Goal: Task Accomplishment & Management: Manage account settings

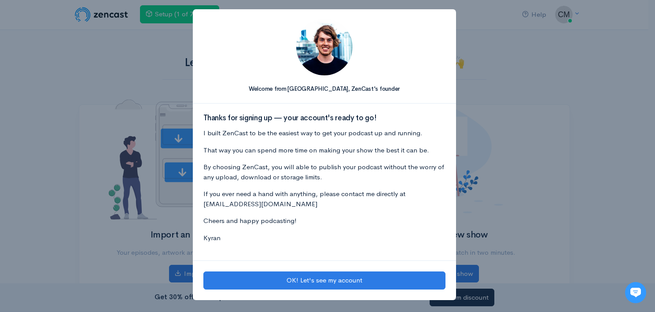
drag, startPoint x: 553, startPoint y: 131, endPoint x: 535, endPoint y: 146, distance: 23.4
click at [553, 132] on div "Welcome from Kyran, ZenCast's founder Thanks for signing up — your account's re…" at bounding box center [327, 156] width 655 height 312
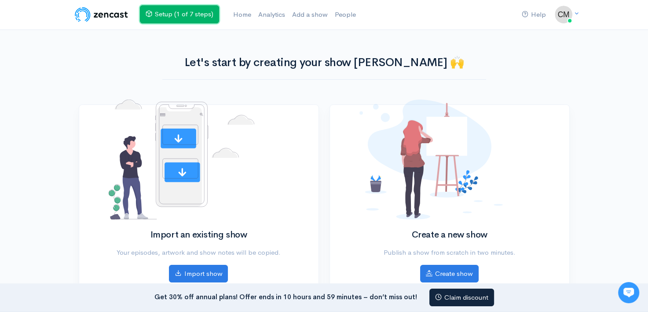
click at [176, 11] on link "Setup (1 of 7 steps)" at bounding box center [179, 14] width 79 height 18
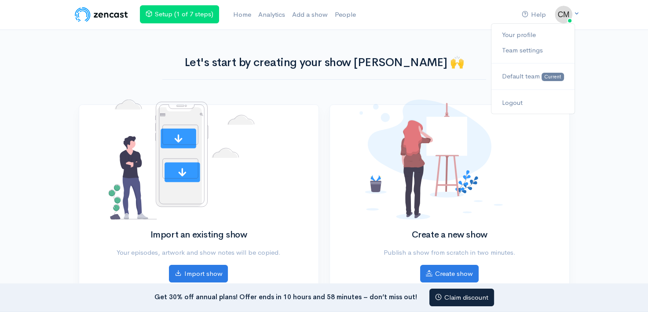
click at [577, 11] on icon at bounding box center [577, 14] width 6 height 6
click at [173, 12] on link "Setup (1 of 7 steps)" at bounding box center [179, 14] width 79 height 18
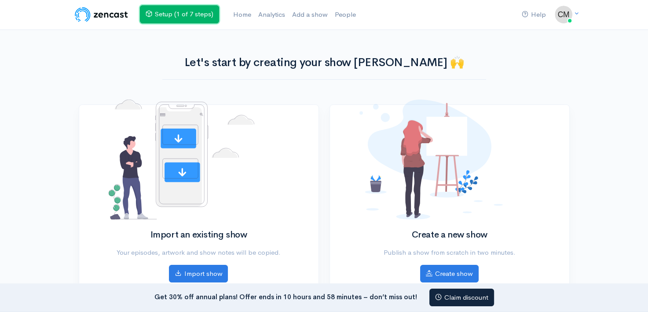
click at [173, 12] on link "Setup (1 of 7 steps)" at bounding box center [179, 14] width 79 height 18
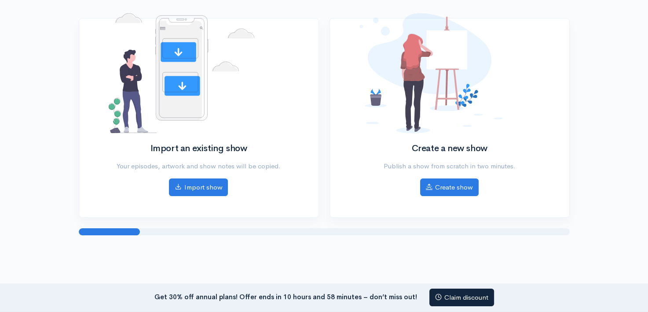
scroll to position [123, 0]
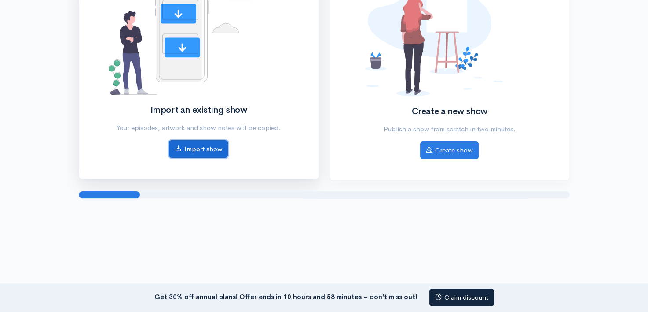
click at [211, 150] on link "Import show" at bounding box center [198, 149] width 59 height 18
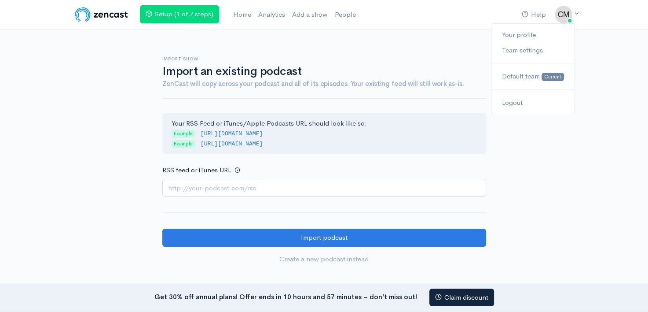
click at [558, 13] on img at bounding box center [564, 15] width 18 height 18
click at [516, 33] on link "Your profile" at bounding box center [533, 34] width 83 height 15
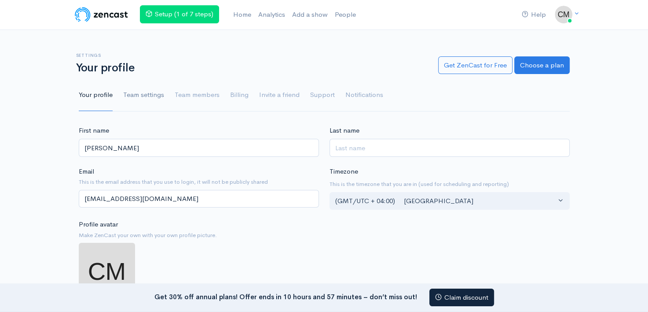
click at [143, 92] on link "Team settings" at bounding box center [143, 95] width 41 height 32
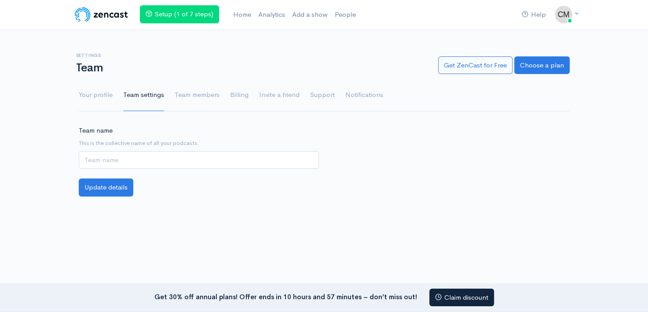
click at [199, 95] on link "Team members" at bounding box center [197, 95] width 45 height 32
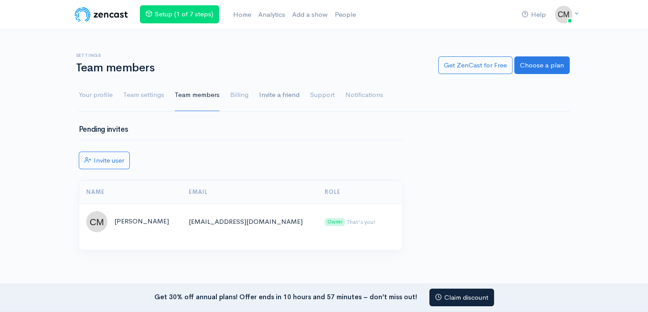
click at [289, 96] on link "Invite a friend" at bounding box center [279, 95] width 40 height 32
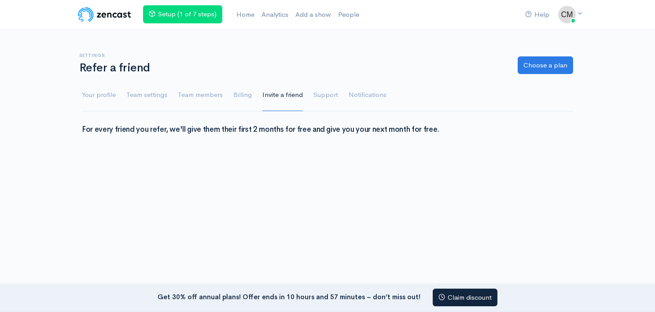
click at [326, 95] on link "Support" at bounding box center [325, 95] width 25 height 32
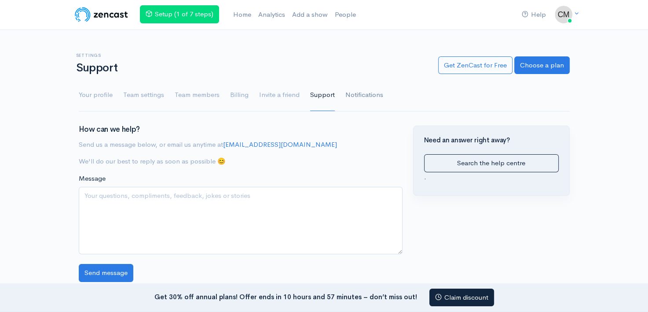
click at [370, 95] on link "Notifications" at bounding box center [365, 95] width 38 height 32
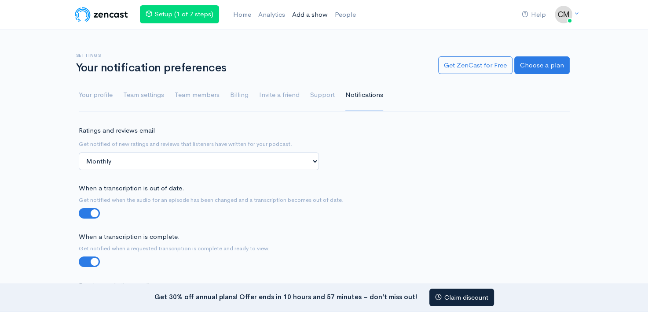
click at [319, 15] on link "Add a show" at bounding box center [310, 14] width 43 height 19
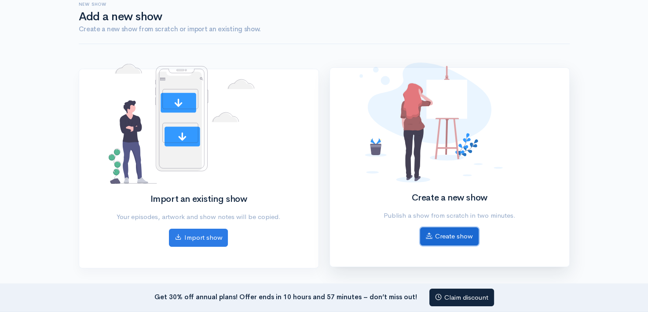
click at [440, 233] on link "Create show" at bounding box center [449, 236] width 59 height 18
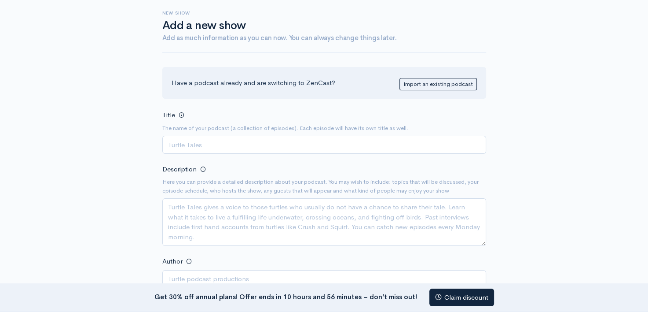
scroll to position [49, 0]
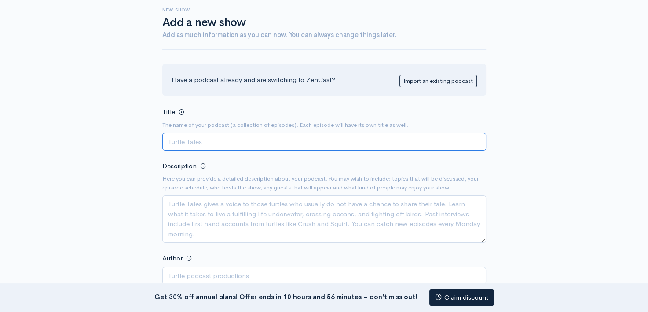
click at [191, 143] on input "Title" at bounding box center [324, 141] width 324 height 18
paste input "Звук без границ"
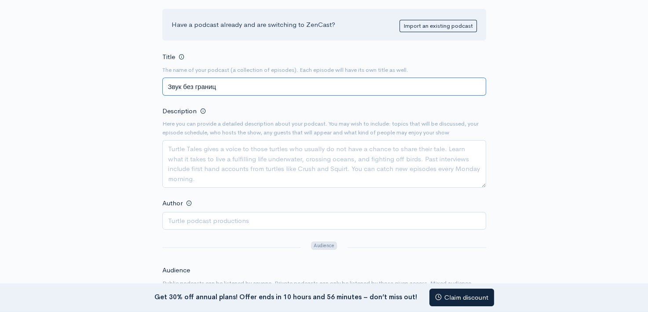
scroll to position [104, 0]
type input "Звук без границ"
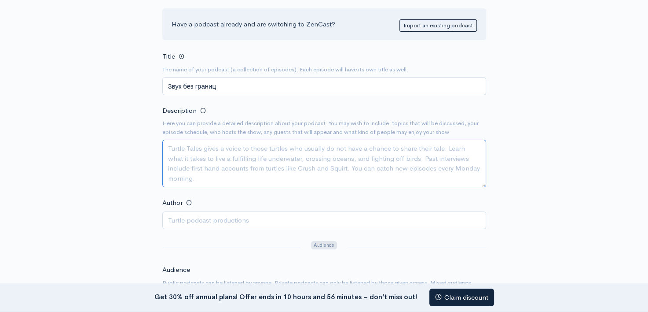
click at [225, 157] on textarea "Description" at bounding box center [324, 164] width 324 height 48
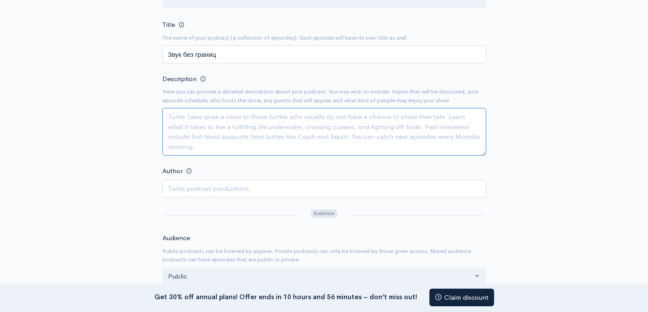
scroll to position [136, 0]
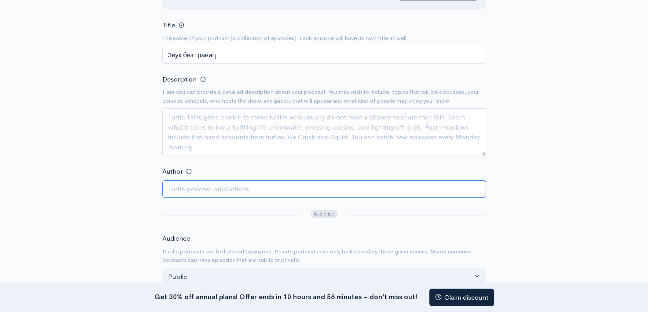
click at [181, 190] on input "Author" at bounding box center [324, 189] width 324 height 18
type input "Смирнов В Н"
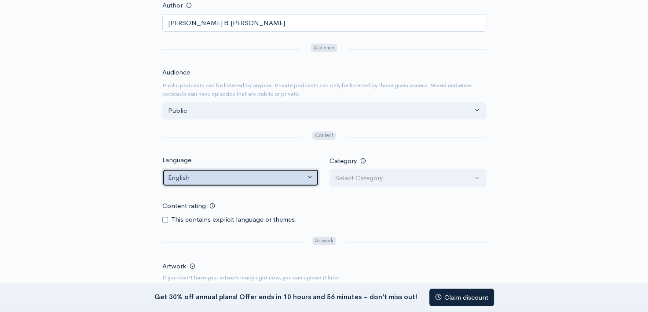
scroll to position [302, 0]
click at [210, 176] on div "English" at bounding box center [236, 177] width 137 height 10
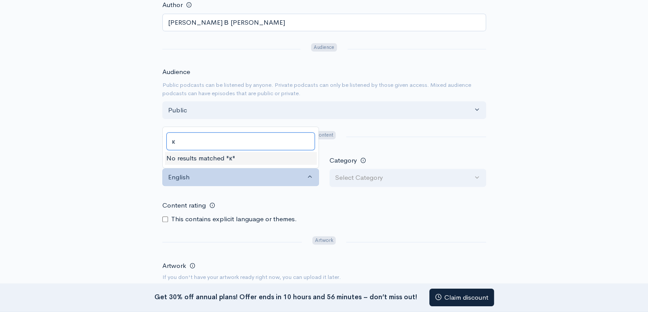
scroll to position [0, 0]
type input "к"
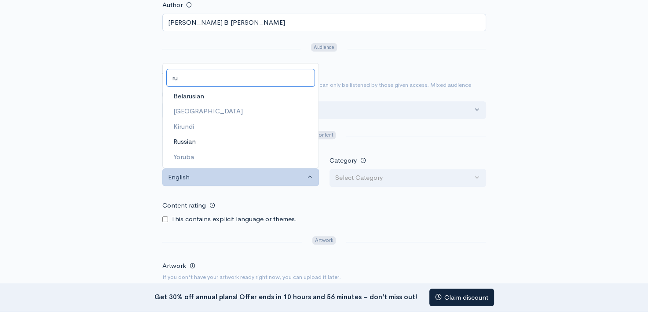
type input "ru"
click at [183, 139] on span "Russian" at bounding box center [184, 141] width 22 height 10
select select "ru"
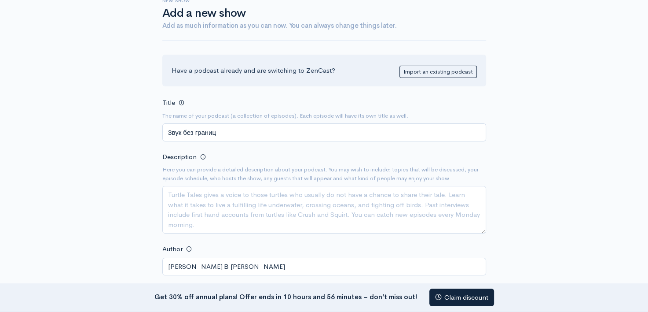
scroll to position [59, 0]
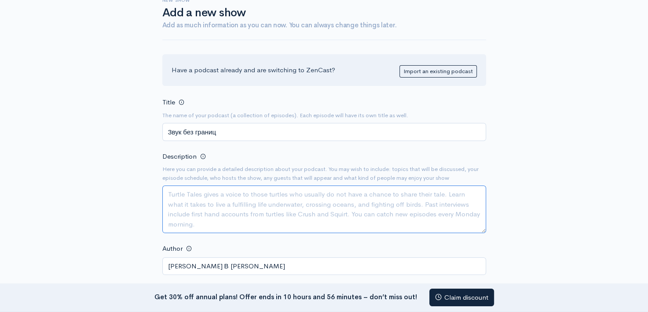
click at [224, 207] on textarea "Description" at bounding box center [324, 209] width 324 height 48
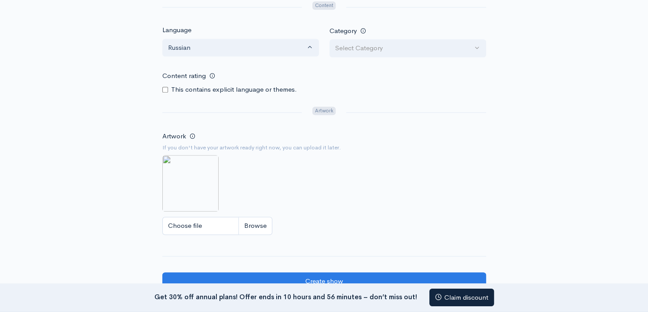
scroll to position [436, 0]
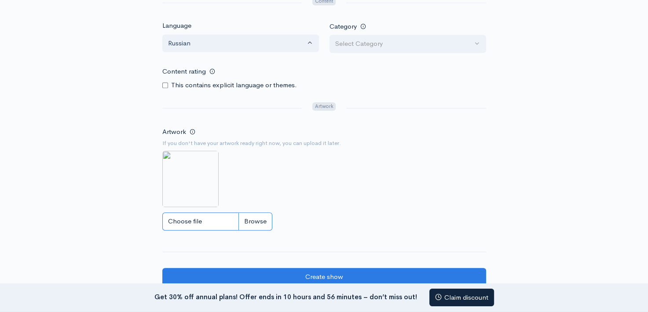
click at [210, 220] on input "Choose file" at bounding box center [217, 221] width 110 height 18
click at [210, 217] on input "Choose file" at bounding box center [217, 221] width 110 height 18
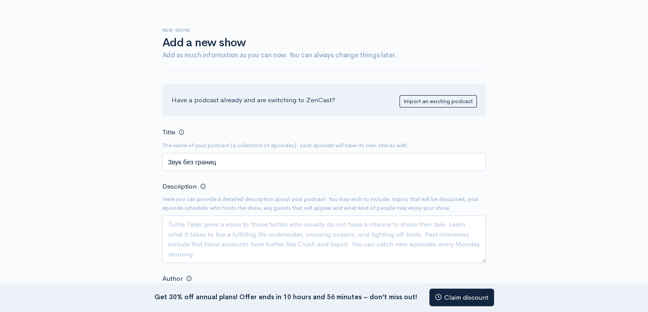
scroll to position [28, 0]
click at [427, 99] on link "Import an existing podcast" at bounding box center [438, 102] width 77 height 13
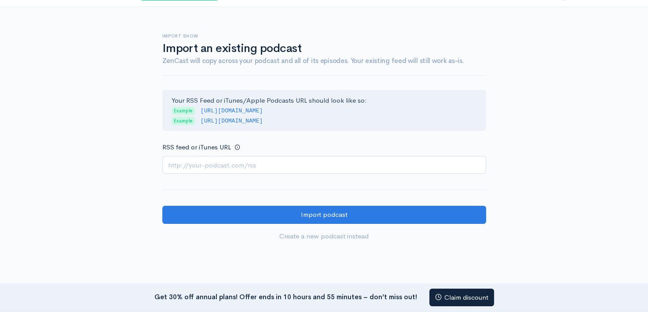
scroll to position [22, 0]
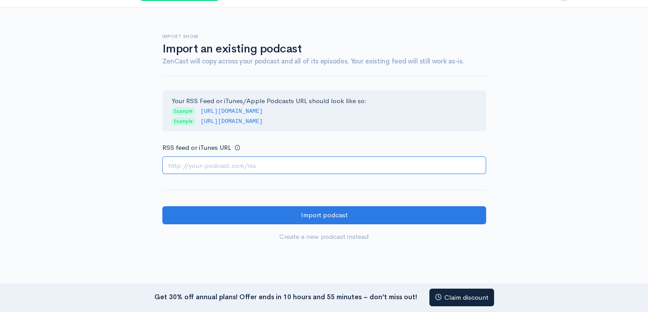
click at [267, 167] on input "RSS feed or iTunes URL" at bounding box center [324, 165] width 324 height 18
paste input "https://feed.justcast.com/shows/57d61a00-11aa-4606-a38e-c3619d4fba70/audioposts…"
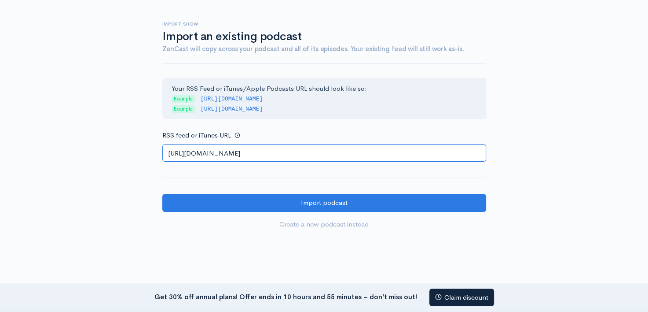
scroll to position [0, 0]
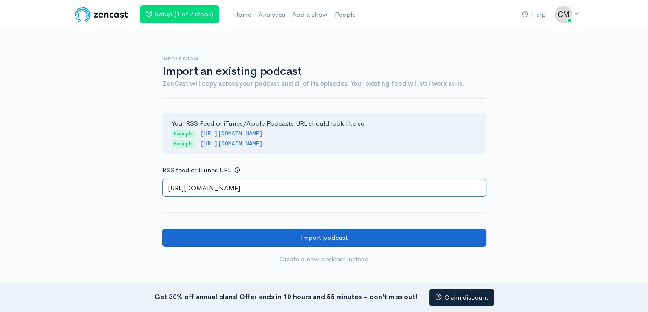
type input "https://feed.justcast.com/shows/57d61a00-11aa-4606-a38e-c3619d4fba70/audioposts…"
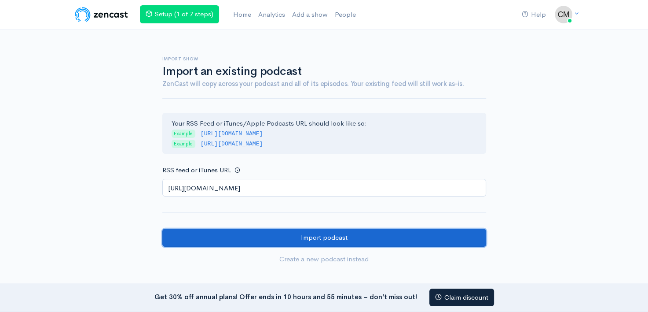
click at [312, 236] on input "Import podcast" at bounding box center [324, 237] width 324 height 18
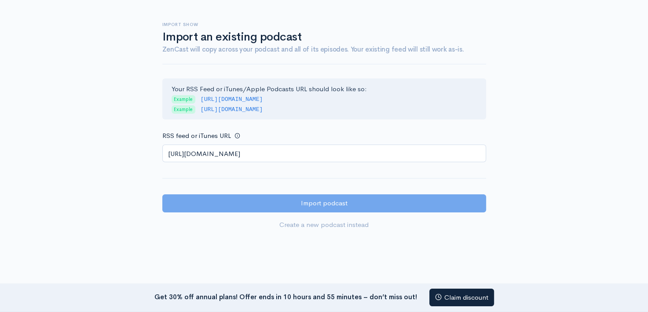
scroll to position [33, 0]
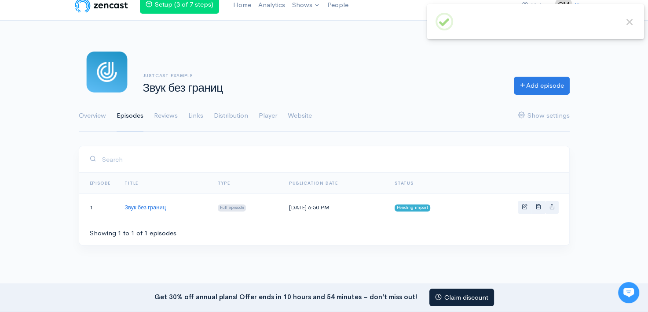
scroll to position [11, 0]
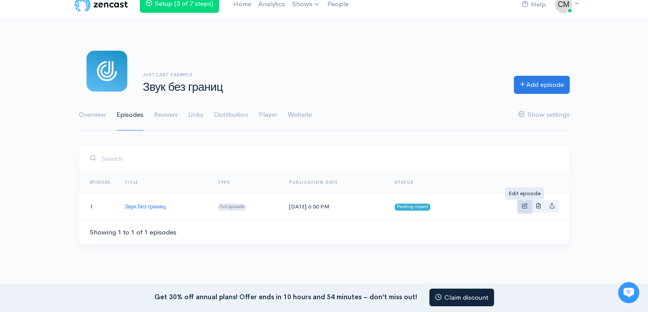
click at [525, 205] on span "Basic example" at bounding box center [525, 205] width 6 height 6
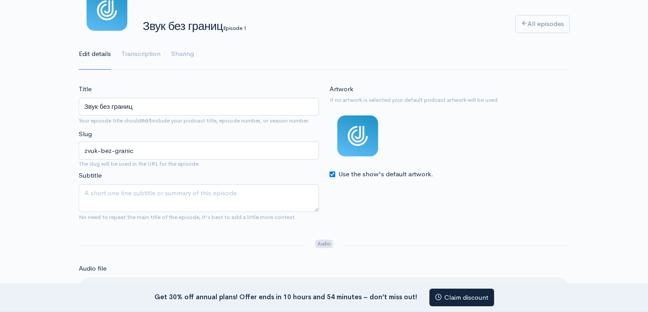
scroll to position [86, 0]
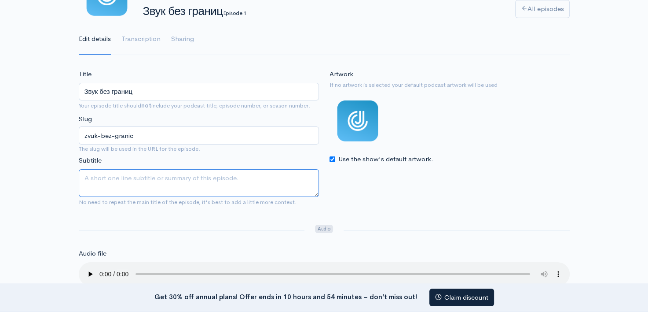
click at [128, 180] on textarea "Subtitle" at bounding box center [199, 183] width 240 height 28
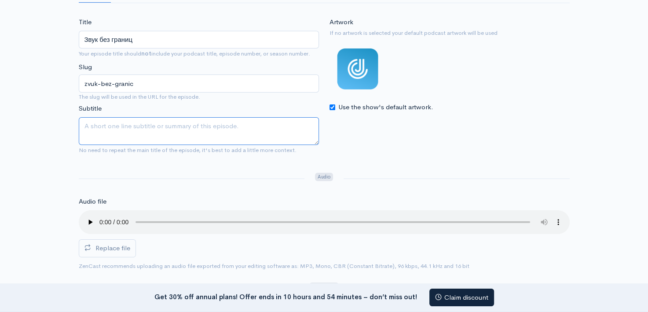
scroll to position [139, 0]
drag, startPoint x: 92, startPoint y: 129, endPoint x: 261, endPoint y: 132, distance: 169.0
click at [261, 132] on textarea "Subtitle" at bounding box center [199, 131] width 240 height 28
paste textarea "https://jblfix.ru/"
type textarea "https://jblfix.ru/"
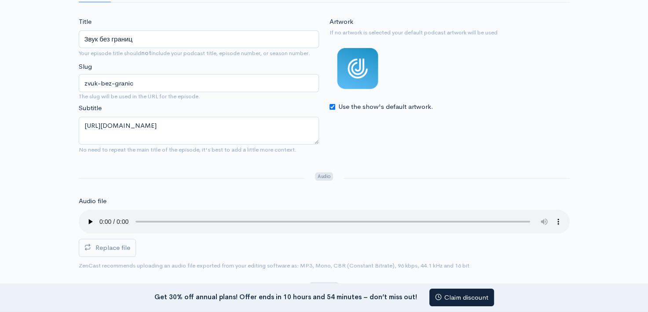
click at [128, 173] on div at bounding box center [192, 178] width 236 height 15
drag, startPoint x: 132, startPoint y: 127, endPoint x: 108, endPoint y: 184, distance: 61.4
click at [108, 184] on div at bounding box center [192, 178] width 236 height 15
drag, startPoint x: 184, startPoint y: 137, endPoint x: 141, endPoint y: 187, distance: 65.5
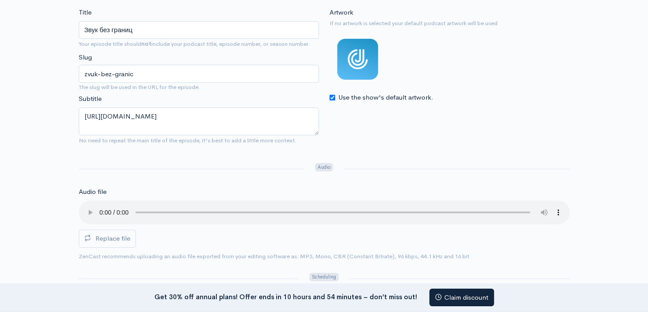
scroll to position [149, 0]
drag, startPoint x: 154, startPoint y: 116, endPoint x: 79, endPoint y: 116, distance: 74.8
click at [79, 116] on textarea "https://jblfix.ru/" at bounding box center [199, 121] width 240 height 28
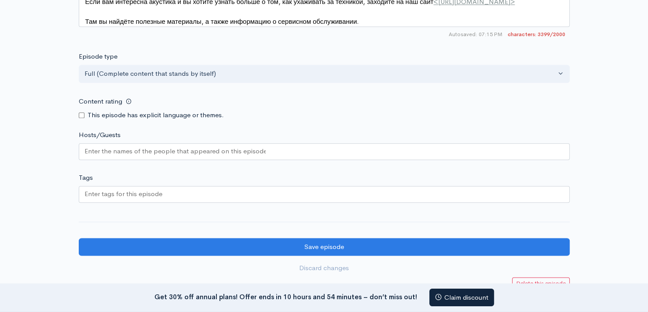
scroll to position [1000, 0]
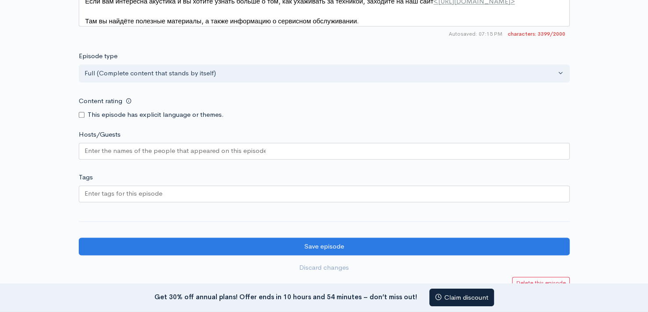
click at [102, 199] on input "Tags" at bounding box center [124, 193] width 79 height 10
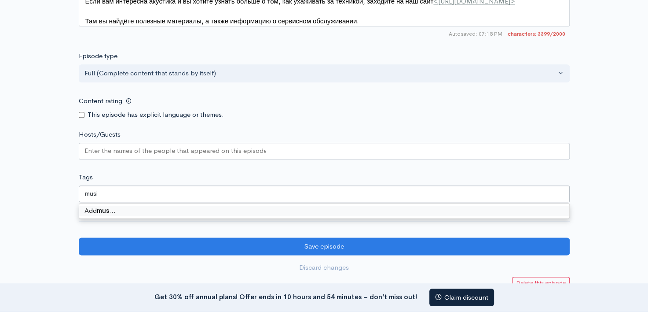
type input "music"
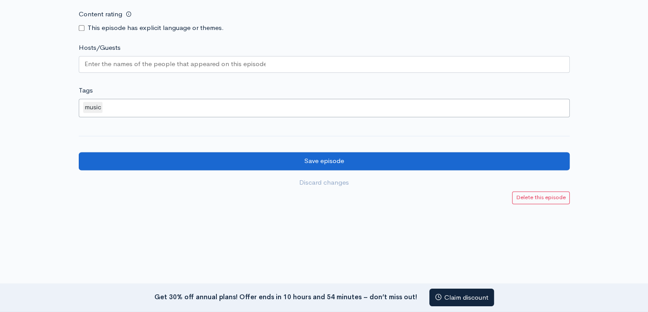
scroll to position [1087, 0]
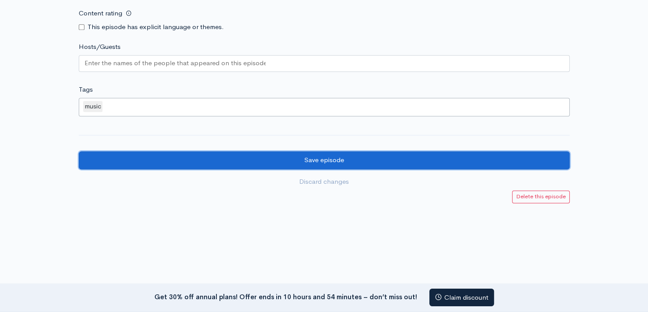
click at [339, 164] on input "Save episode" at bounding box center [324, 160] width 491 height 18
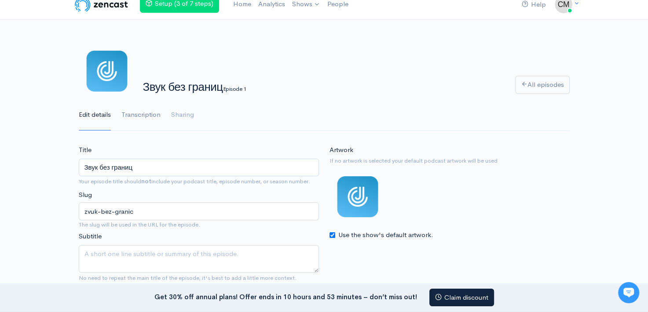
scroll to position [11, 0]
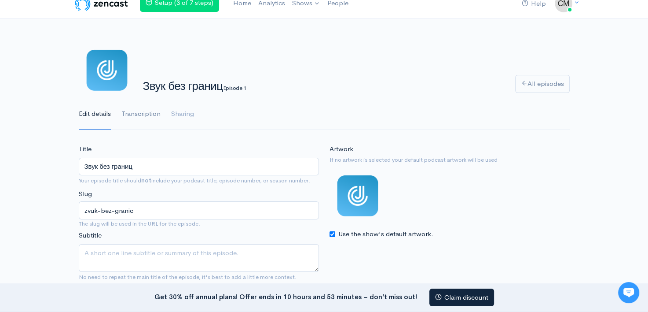
click at [139, 117] on link "Transcription" at bounding box center [140, 114] width 39 height 32
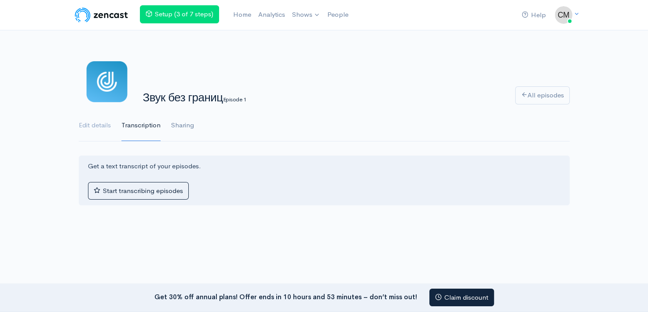
click at [179, 127] on link "Sharing" at bounding box center [182, 126] width 23 height 32
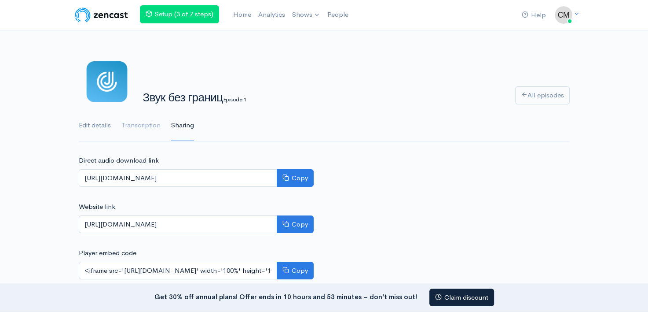
click at [99, 128] on link "Edit details" at bounding box center [95, 126] width 32 height 32
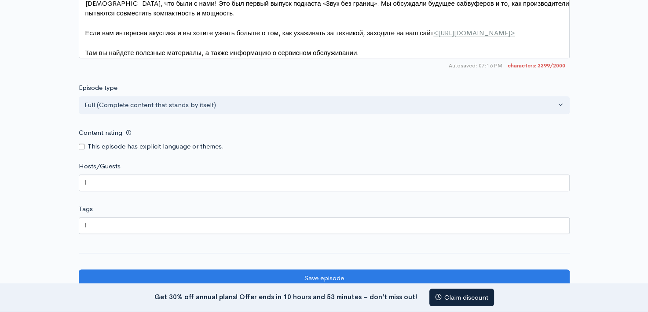
scroll to position [969, 0]
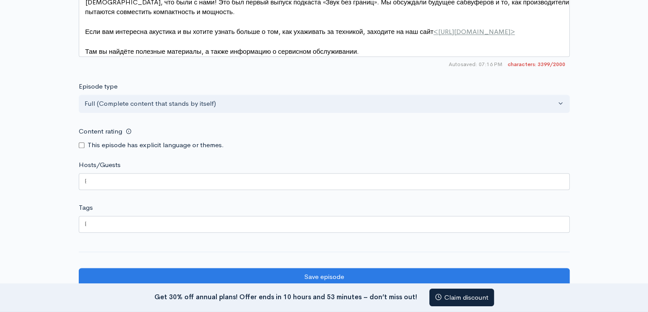
click at [93, 190] on div at bounding box center [324, 181] width 491 height 17
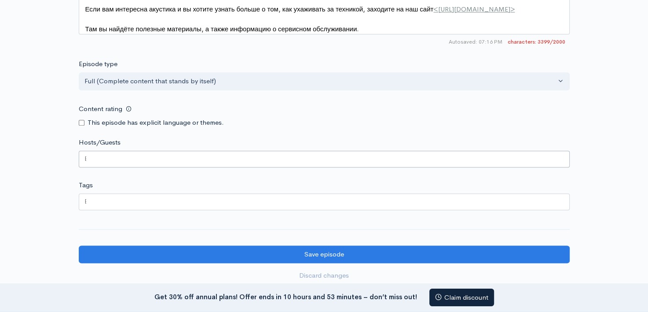
click at [99, 210] on div at bounding box center [324, 201] width 491 height 17
drag, startPoint x: 99, startPoint y: 208, endPoint x: 70, endPoint y: 208, distance: 29.1
type input "m"
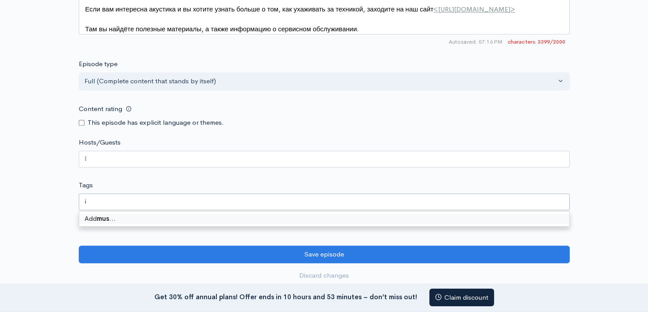
type input "music"
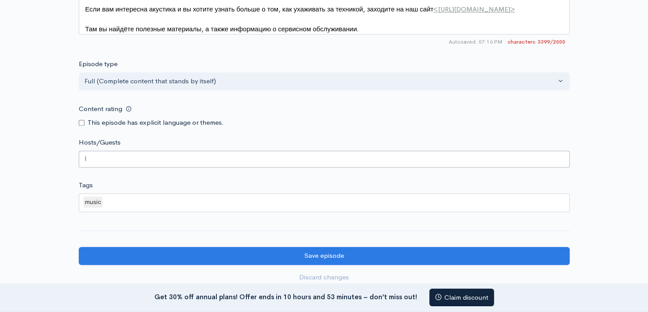
drag, startPoint x: 107, startPoint y: 165, endPoint x: 113, endPoint y: 164, distance: 5.3
click at [113, 164] on div at bounding box center [324, 159] width 491 height 17
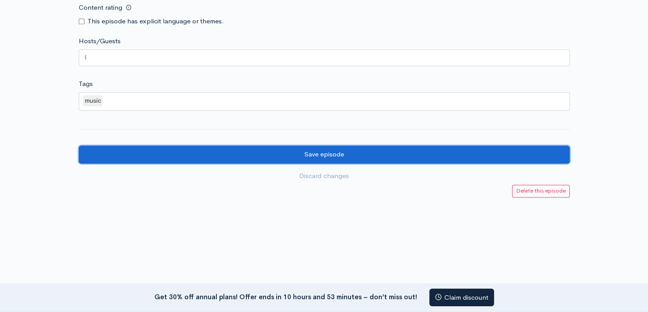
click at [338, 153] on input "Save episode" at bounding box center [324, 154] width 491 height 18
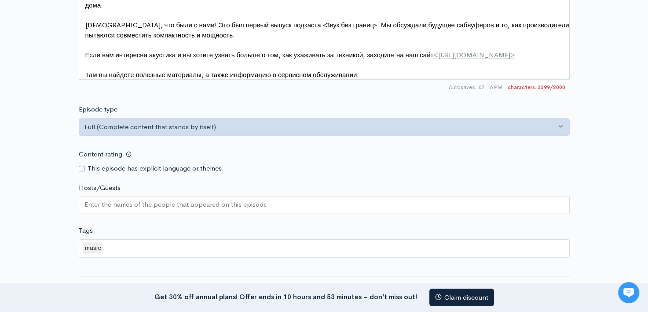
scroll to position [959, 0]
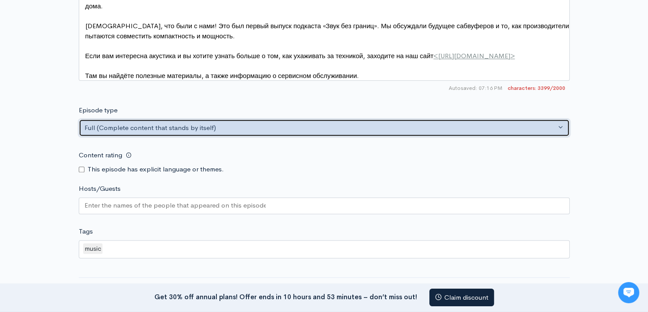
click at [247, 132] on div "Full (Complete content that stands by itself)" at bounding box center [321, 128] width 472 height 10
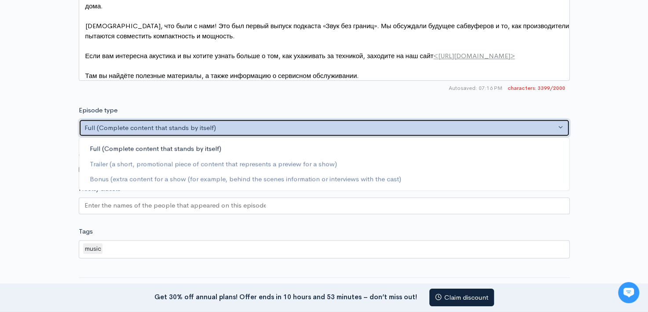
click at [247, 132] on div "Full (Complete content that stands by itself)" at bounding box center [321, 128] width 472 height 10
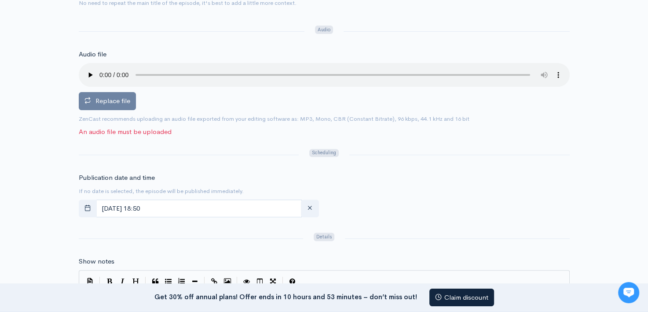
scroll to position [282, 0]
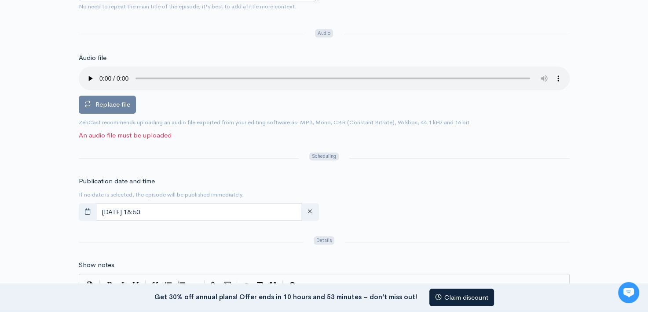
click at [125, 103] on span "Replace file" at bounding box center [113, 104] width 35 height 8
click at [0, 0] on input "Replace file" at bounding box center [0, 0] width 0 height 0
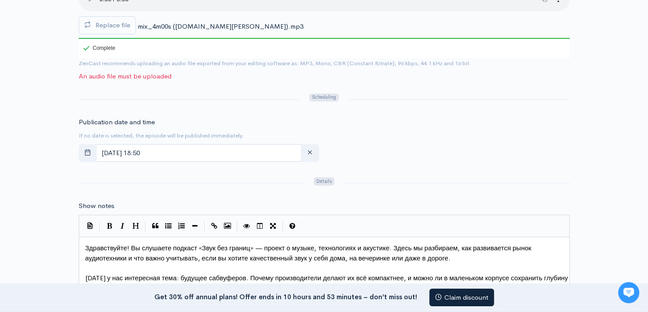
scroll to position [361, 0]
click at [180, 94] on div at bounding box center [189, 99] width 231 height 15
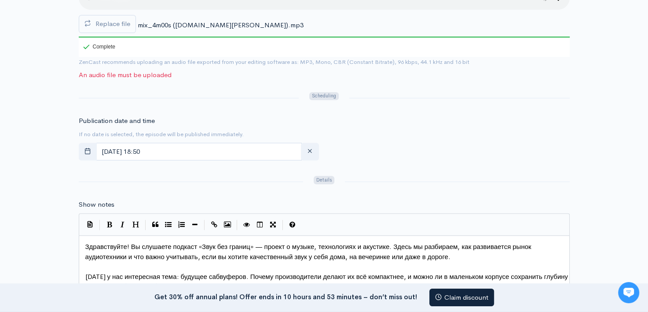
click at [305, 94] on div "Scheduling" at bounding box center [324, 98] width 40 height 15
click at [327, 93] on span "Scheduling" at bounding box center [323, 96] width 29 height 8
click at [327, 96] on span "Scheduling" at bounding box center [323, 96] width 29 height 8
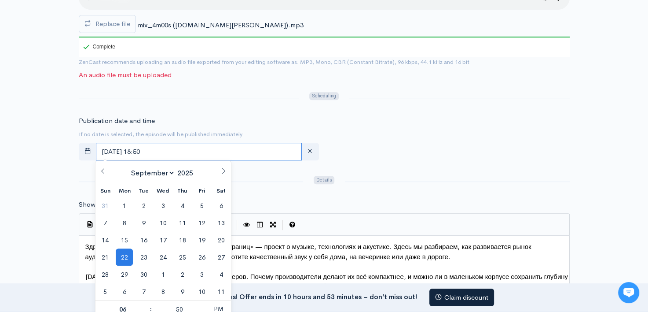
click at [177, 151] on input "September, 22 2025 18:50" at bounding box center [199, 152] width 206 height 18
click at [177, 150] on input "September, 22 2025 18:50" at bounding box center [199, 152] width 206 height 18
drag, startPoint x: 177, startPoint y: 150, endPoint x: 166, endPoint y: 149, distance: 11.1
click at [166, 149] on input "September, 22 2025 18:50" at bounding box center [199, 152] width 206 height 18
click at [169, 148] on input "September, 22 2025 18:50" at bounding box center [199, 152] width 206 height 18
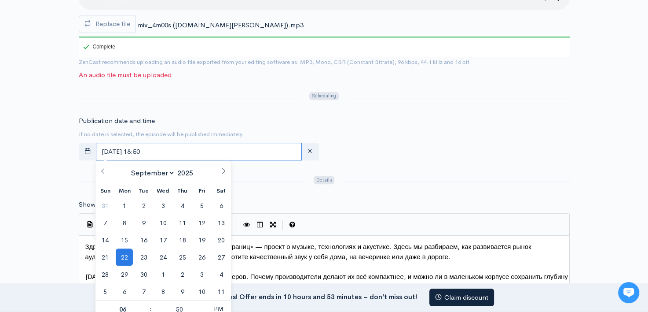
drag, startPoint x: 169, startPoint y: 148, endPoint x: 180, endPoint y: 150, distance: 10.3
click at [180, 150] on input "September, 22 2025 18:50" at bounding box center [199, 152] width 206 height 18
drag, startPoint x: 180, startPoint y: 150, endPoint x: 169, endPoint y: 151, distance: 10.3
click at [169, 151] on input "September, 22 2025 18:50" at bounding box center [199, 152] width 206 height 18
click at [169, 150] on input "September, 22 2025 18:50" at bounding box center [199, 152] width 206 height 18
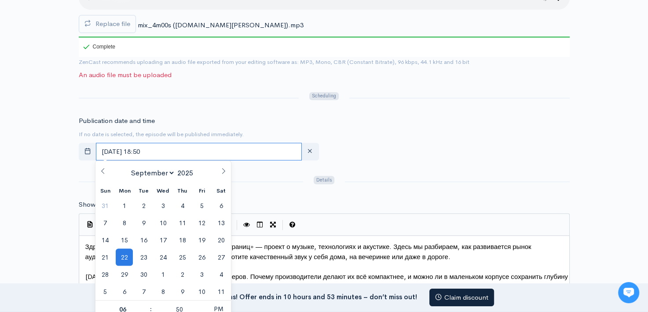
click at [171, 151] on input "September, 22 2025 18:50" at bounding box center [199, 152] width 206 height 18
click at [363, 149] on div "Publication date and time If no date is selected, the episode will be published…" at bounding box center [325, 140] width 502 height 48
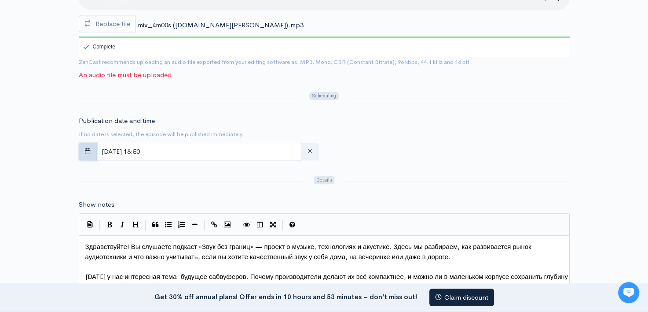
click at [83, 151] on button "button" at bounding box center [88, 152] width 18 height 18
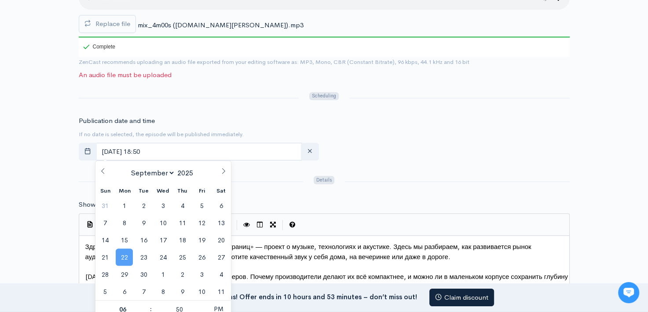
click at [123, 254] on span "22" at bounding box center [124, 256] width 17 height 17
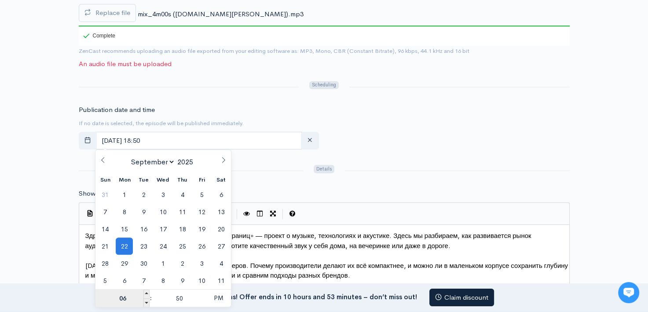
scroll to position [376, 0]
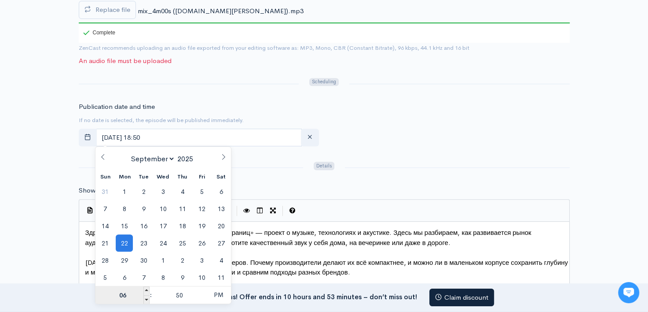
drag, startPoint x: 127, startPoint y: 294, endPoint x: 121, endPoint y: 290, distance: 6.9
click at [120, 294] on input "06" at bounding box center [123, 295] width 54 height 18
type input "07"
type input "September, 22 2025 19:50"
type input "19"
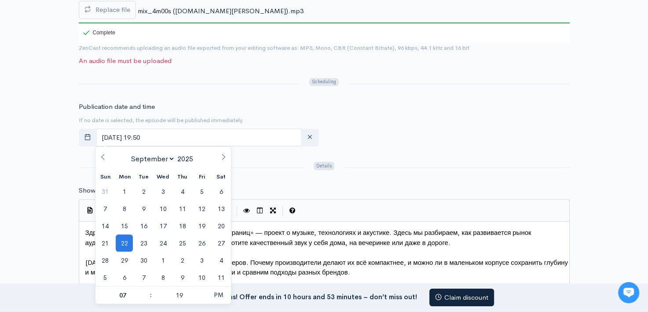
type input "September, 22 2025 19:19"
click at [502, 125] on div "Publication date and time If no date is selected, the episode will be published…" at bounding box center [325, 126] width 502 height 48
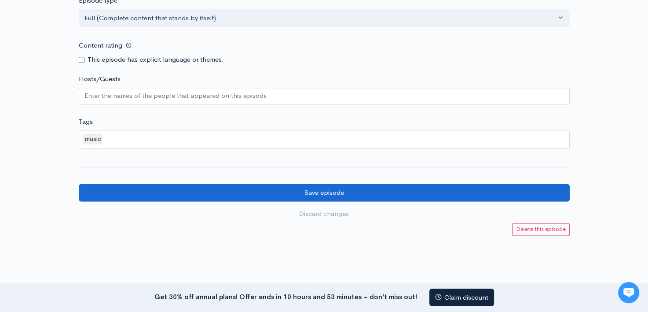
scroll to position [1131, 0]
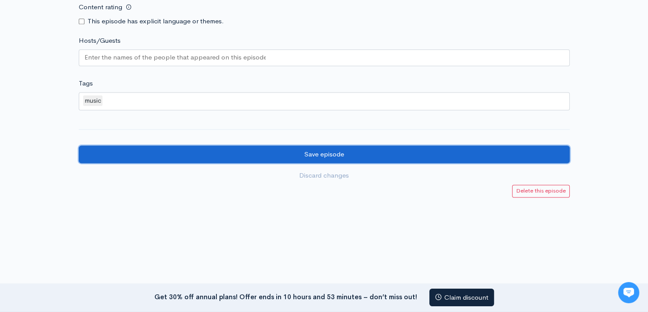
click at [371, 151] on input "Save episode" at bounding box center [324, 154] width 491 height 18
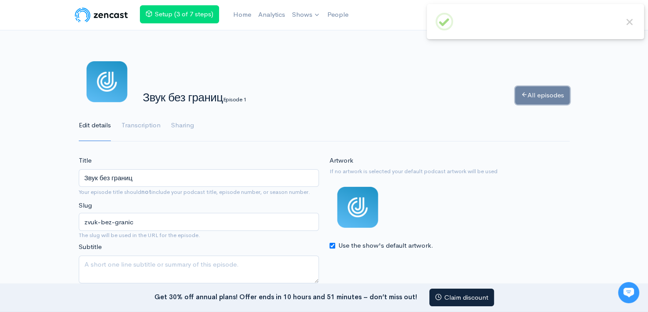
click at [537, 93] on link "All episodes" at bounding box center [542, 95] width 55 height 18
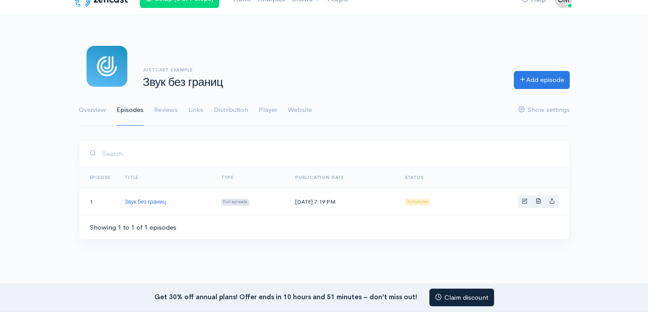
scroll to position [16, 0]
click at [298, 111] on link "Website" at bounding box center [300, 110] width 24 height 32
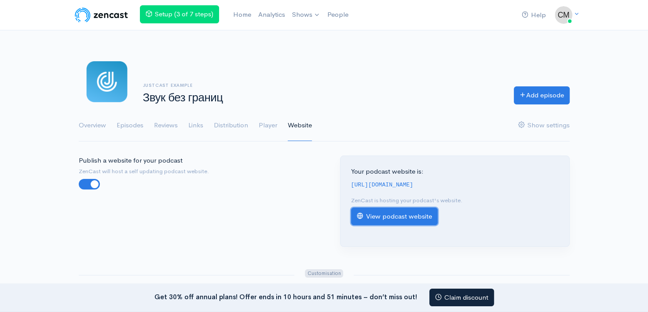
click at [399, 212] on link "View podcast website" at bounding box center [394, 216] width 87 height 18
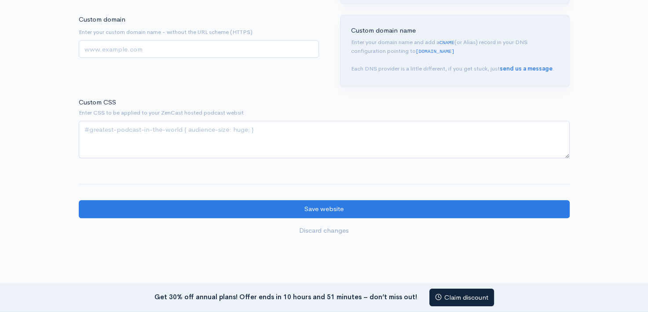
scroll to position [708, 0]
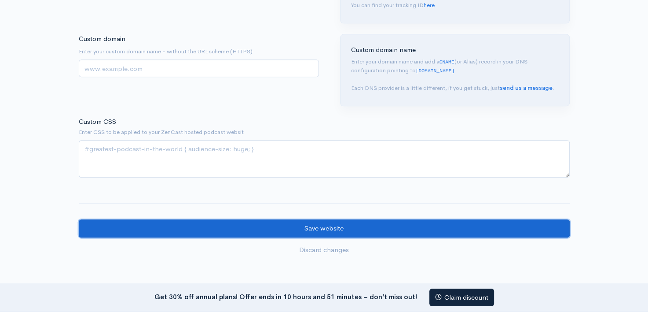
click at [342, 223] on input "Save website" at bounding box center [324, 228] width 491 height 18
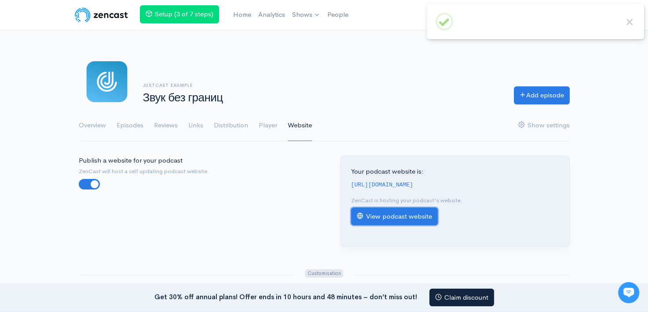
click at [375, 211] on link "View podcast website" at bounding box center [394, 216] width 87 height 18
